Goal: Task Accomplishment & Management: Manage account settings

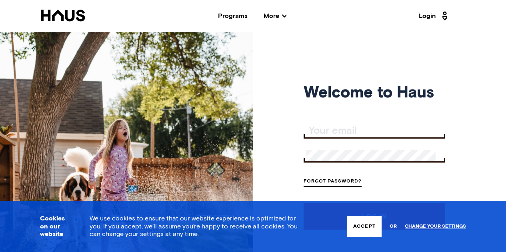
click at [361, 224] on button "Accept" at bounding box center [364, 226] width 34 height 21
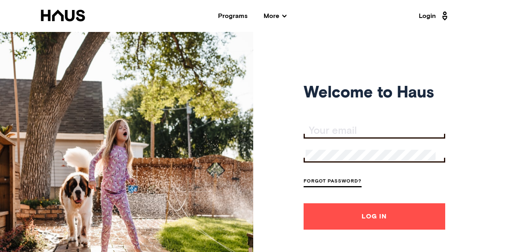
click at [345, 130] on input "Your email" at bounding box center [376, 131] width 140 height 11
type input "[EMAIL_ADDRESS][DOMAIN_NAME]"
click at [296, 159] on div "Welcome to Haus ecurrierwinter@gmail.com Forgot Password? Log In" at bounding box center [253, 158] width 506 height 252
click at [365, 218] on button "Log In" at bounding box center [375, 217] width 142 height 26
click at [317, 131] on input "Your email" at bounding box center [376, 131] width 140 height 11
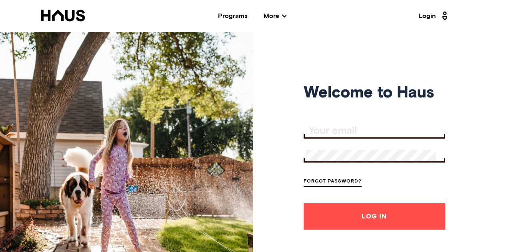
type input "[EMAIL_ADDRESS][DOMAIN_NAME]"
click at [337, 183] on link "Forgot Password?" at bounding box center [333, 182] width 58 height 11
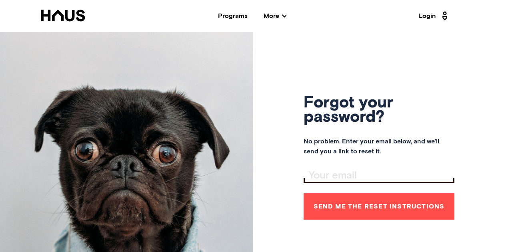
click at [324, 174] on input "Your email" at bounding box center [380, 175] width 149 height 11
type input "[EMAIL_ADDRESS][DOMAIN_NAME]"
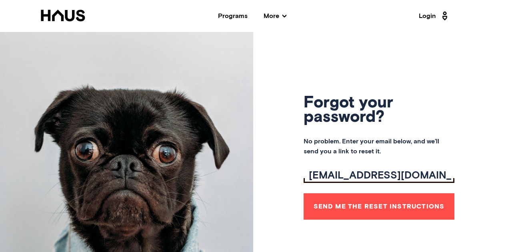
click at [358, 204] on button "Send me the reset instructions" at bounding box center [379, 207] width 151 height 26
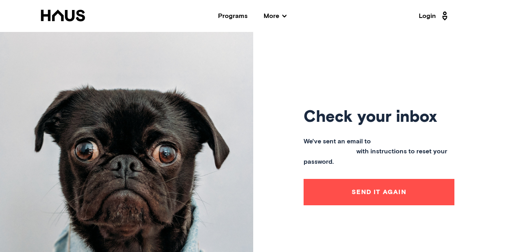
click button "Send it again"
